Goal: Information Seeking & Learning: Learn about a topic

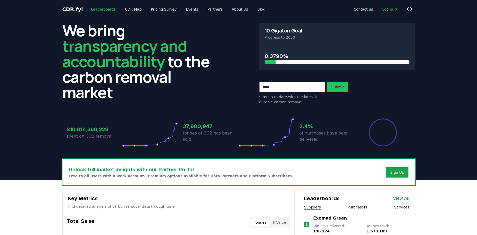
click at [96, 8] on link "Leaderboards" at bounding box center [103, 9] width 33 height 9
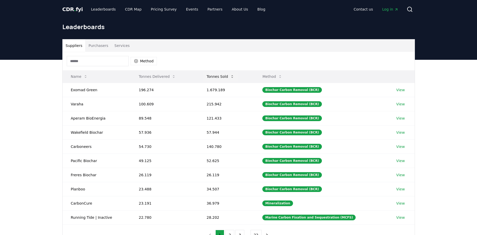
click at [221, 78] on button "Tonnes Sold" at bounding box center [221, 76] width 36 height 10
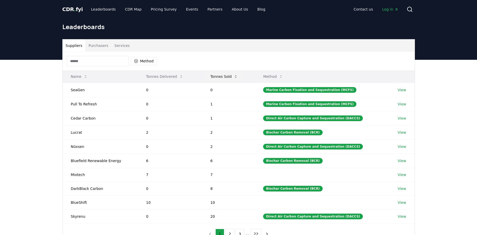
click at [221, 78] on button "Tonnes Sold" at bounding box center [224, 76] width 36 height 10
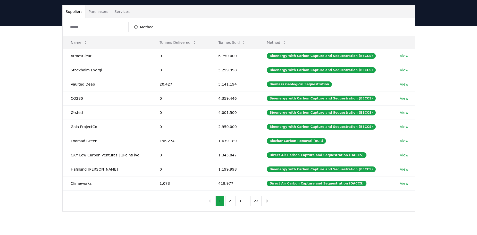
scroll to position [34, 0]
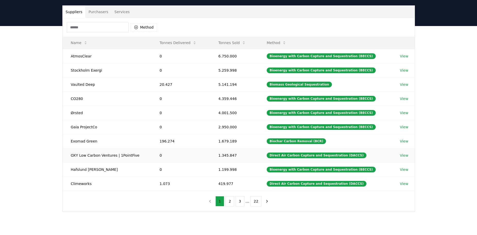
click at [403, 154] on link "View" at bounding box center [404, 155] width 9 height 5
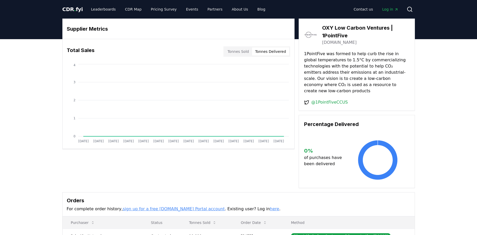
click at [270, 50] on button "Tonnes Delivered" at bounding box center [270, 51] width 37 height 8
click at [237, 51] on button "Tonnes Sold" at bounding box center [238, 51] width 28 height 8
click at [270, 54] on button "Tonnes Delivered" at bounding box center [270, 51] width 37 height 8
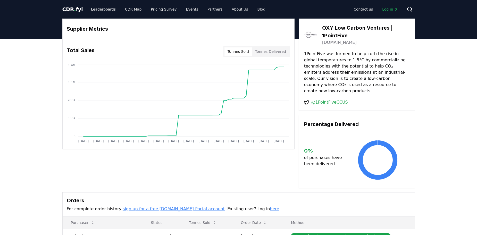
click at [240, 52] on button "Tonnes Sold" at bounding box center [238, 51] width 28 height 8
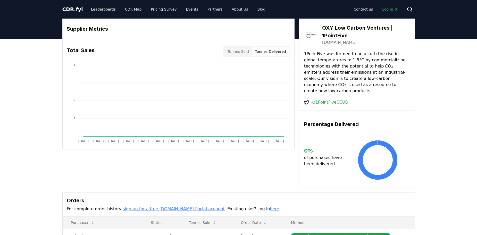
click at [275, 52] on button "Tonnes Delivered" at bounding box center [270, 51] width 37 height 8
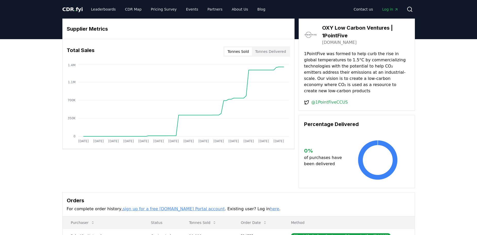
click at [238, 49] on button "Tonnes Sold" at bounding box center [238, 51] width 28 height 8
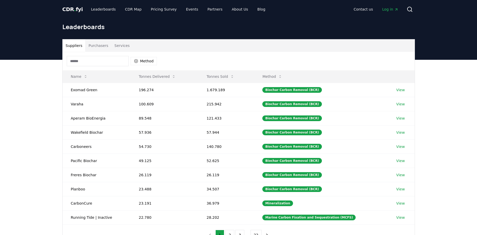
scroll to position [34, 0]
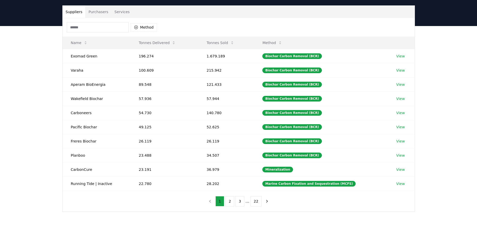
click at [38, 74] on div "Suppliers Purchasers Services Method Name Tonnes Delivered Tonnes Sold Method E…" at bounding box center [238, 129] width 477 height 206
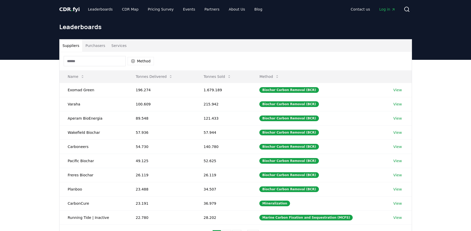
scroll to position [34, 0]
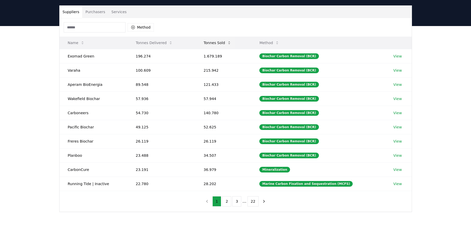
click at [216, 44] on button "Tonnes Sold" at bounding box center [217, 43] width 36 height 10
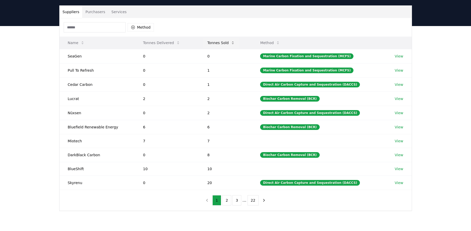
click at [216, 44] on button "Tonnes Sold" at bounding box center [221, 43] width 36 height 10
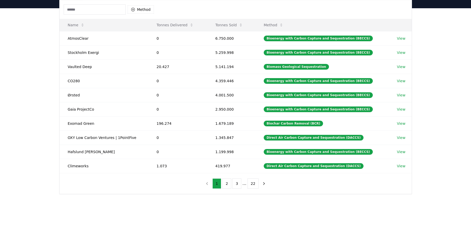
scroll to position [26, 0]
